Goal: Check status: Check status

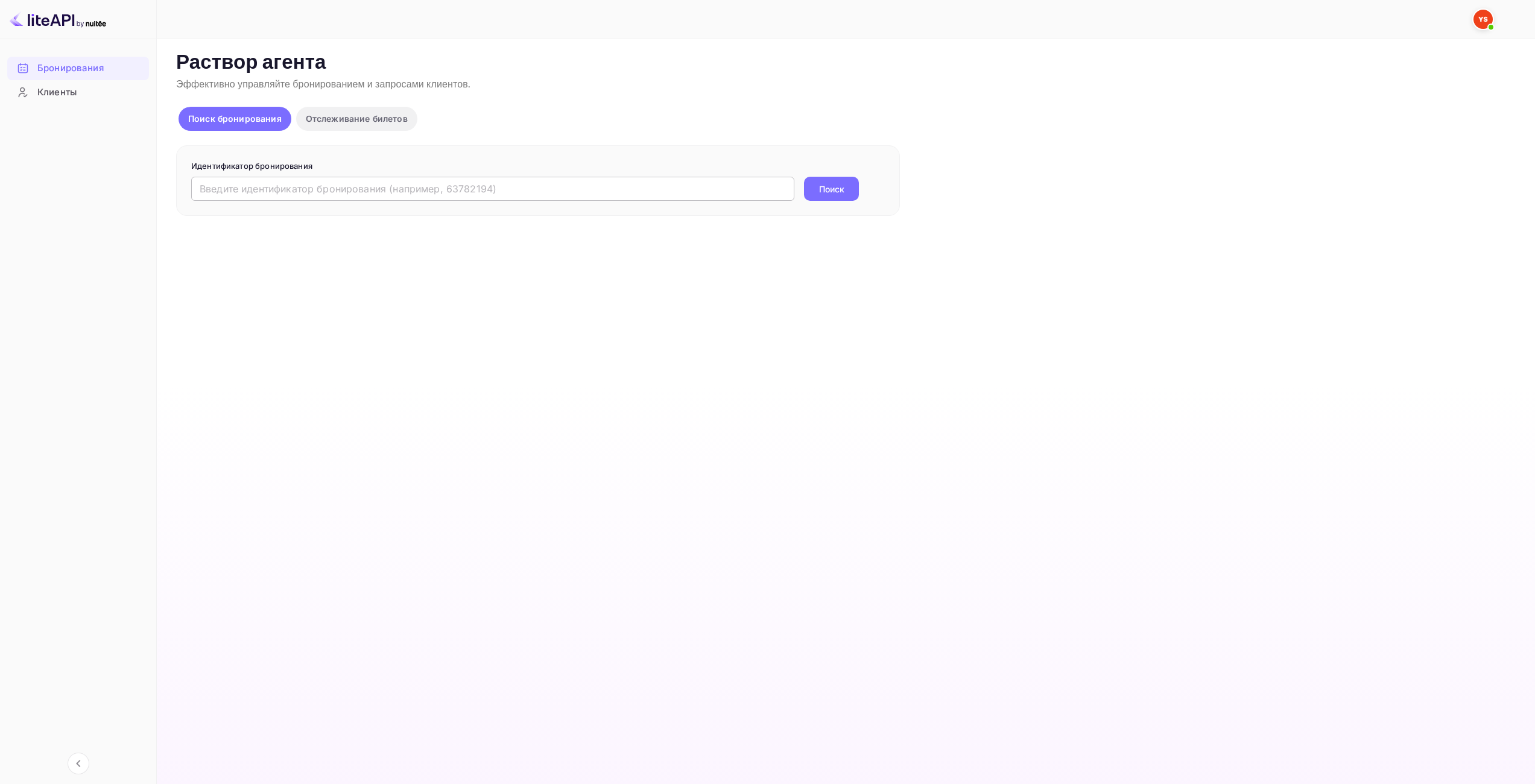
click at [669, 190] on input "text" at bounding box center [493, 189] width 603 height 25
paste input "9698008"
type input "9698008"
click at [838, 181] on button "Поиск" at bounding box center [831, 189] width 55 height 25
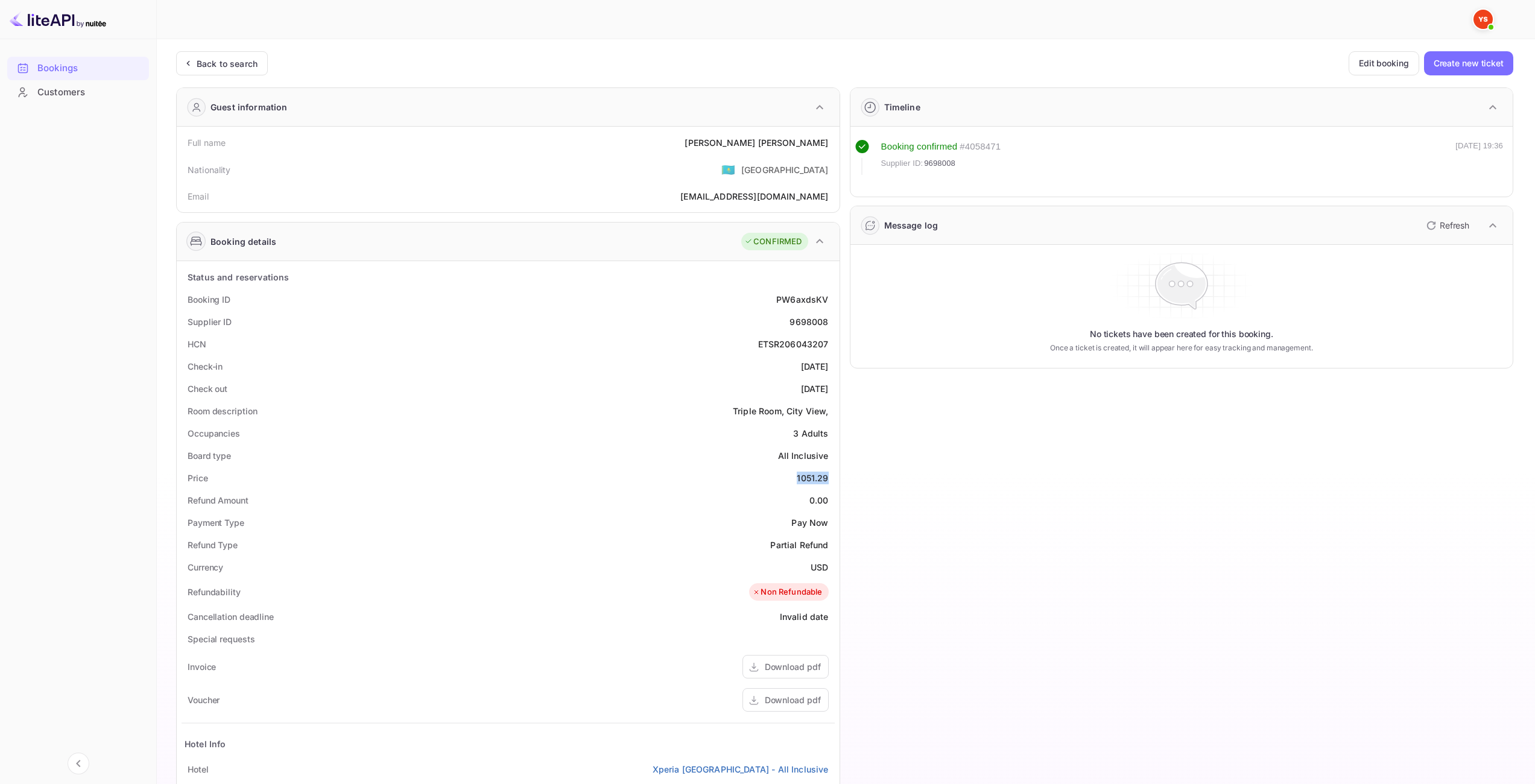
drag, startPoint x: 798, startPoint y: 477, endPoint x: 828, endPoint y: 477, distance: 30.0
click at [828, 477] on div "1051.29" at bounding box center [813, 477] width 31 height 13
copy div "1051.29"
drag, startPoint x: 811, startPoint y: 564, endPoint x: 827, endPoint y: 564, distance: 16.0
click at [827, 564] on div "USD" at bounding box center [820, 567] width 18 height 13
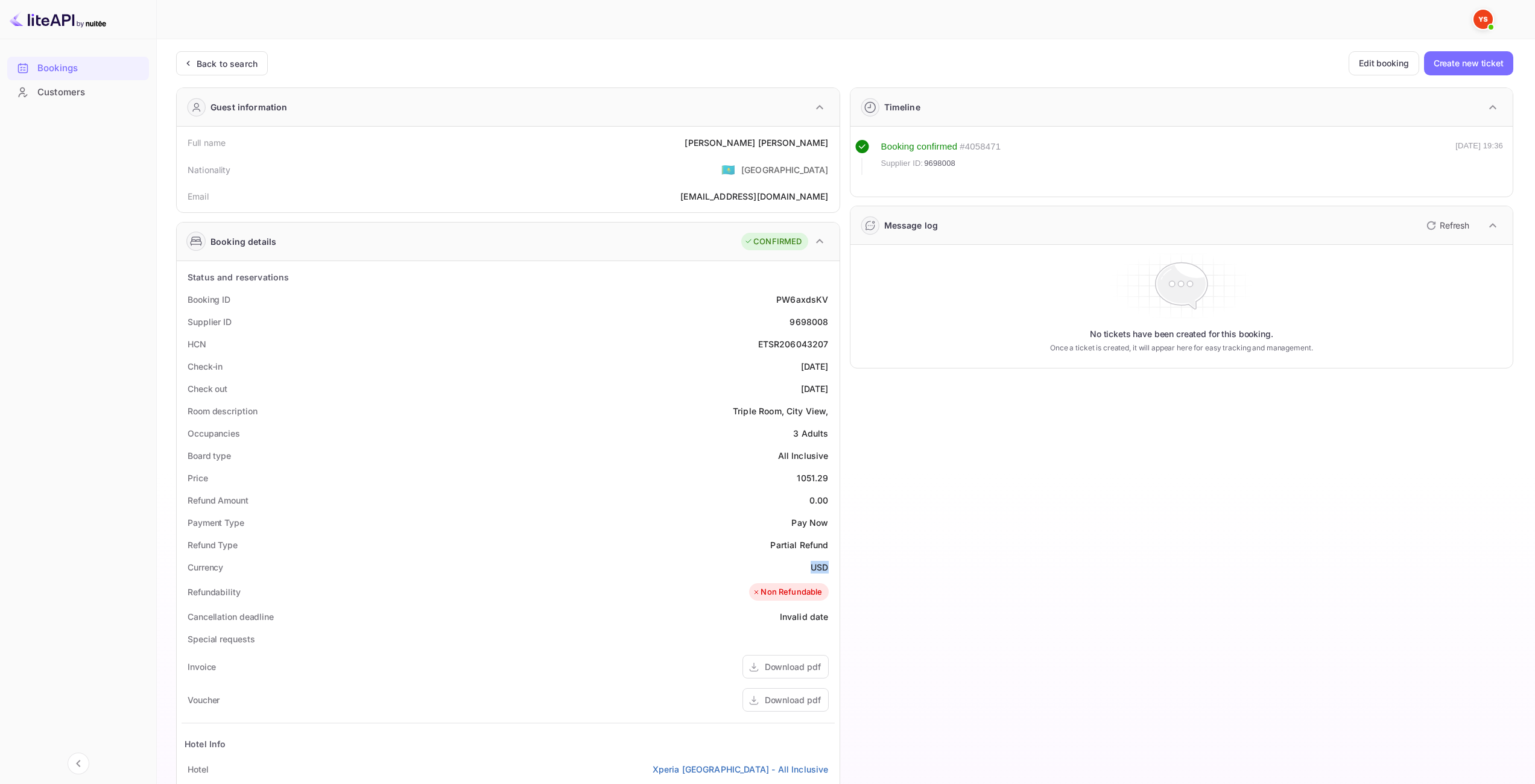
copy div "USD"
